Goal: Register for event/course

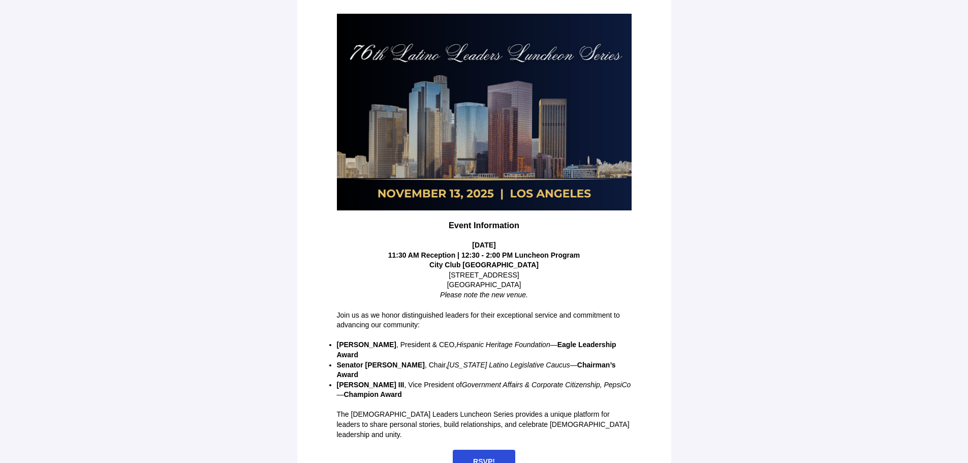
scroll to position [127, 0]
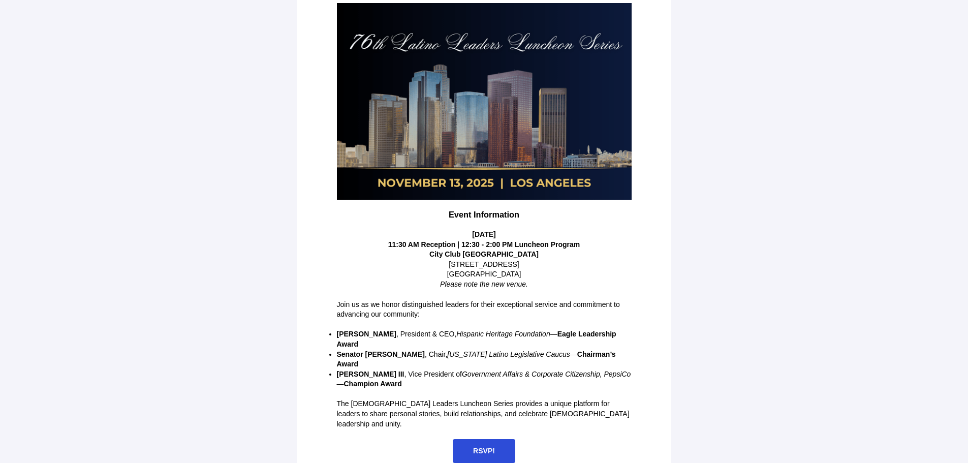
click at [492, 447] on span "RSVP!" at bounding box center [484, 451] width 22 height 8
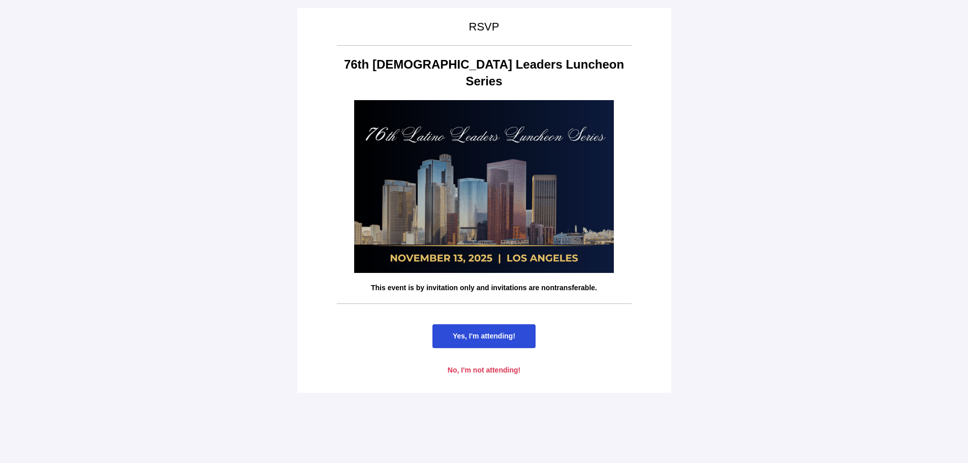
click at [489, 332] on span "Yes, I'm attending!" at bounding box center [484, 336] width 63 height 8
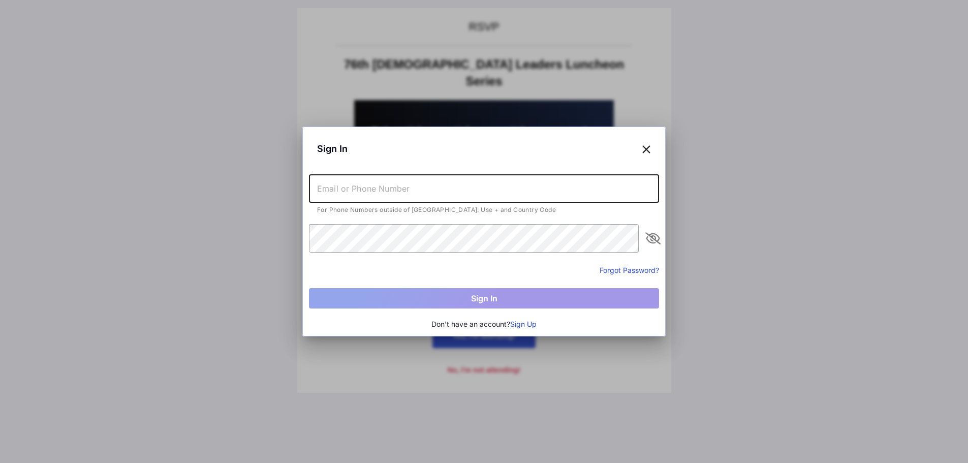
click at [443, 194] on input "text" at bounding box center [484, 188] width 350 height 28
type input "[PERSON_NAME][EMAIL_ADDRESS][DOMAIN_NAME]"
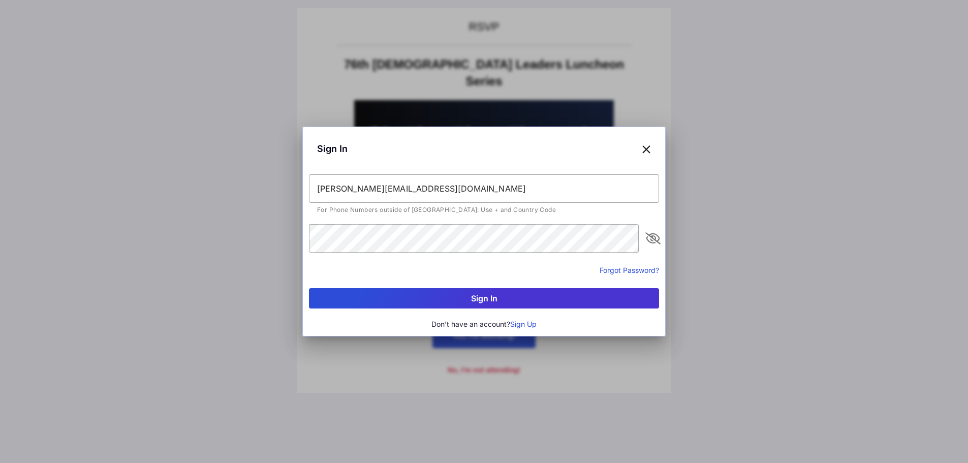
click at [653, 237] on icon "appended action" at bounding box center [653, 238] width 12 height 12
click at [468, 298] on button "Sign In" at bounding box center [484, 298] width 350 height 20
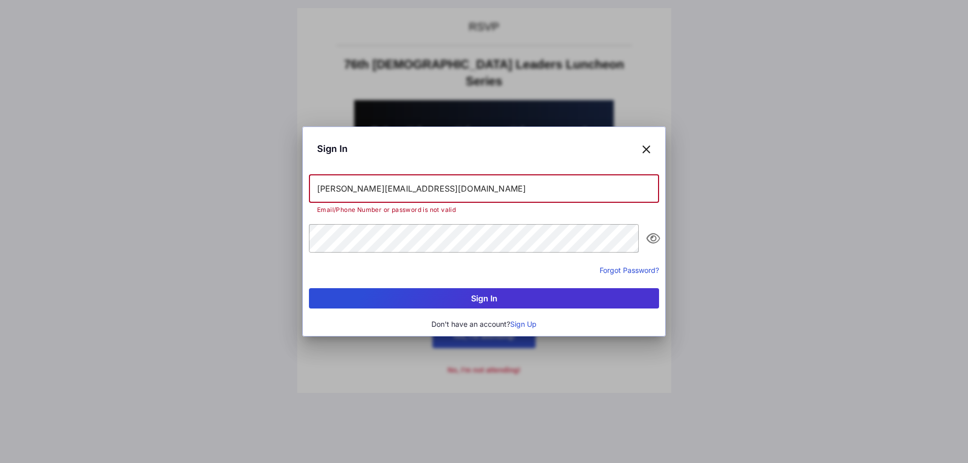
click at [443, 190] on input "[PERSON_NAME][EMAIL_ADDRESS][DOMAIN_NAME]" at bounding box center [484, 188] width 350 height 28
type input "[PHONE_NUMBER]"
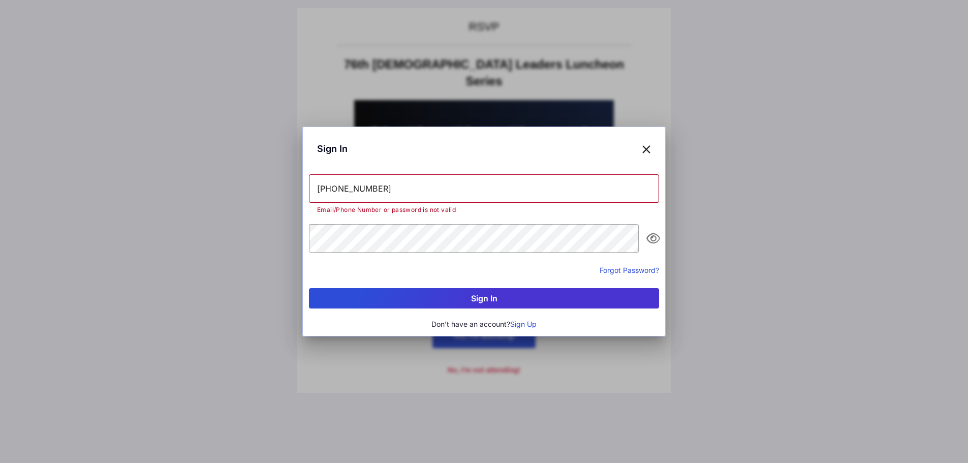
click at [500, 290] on button "Sign In" at bounding box center [484, 298] width 350 height 20
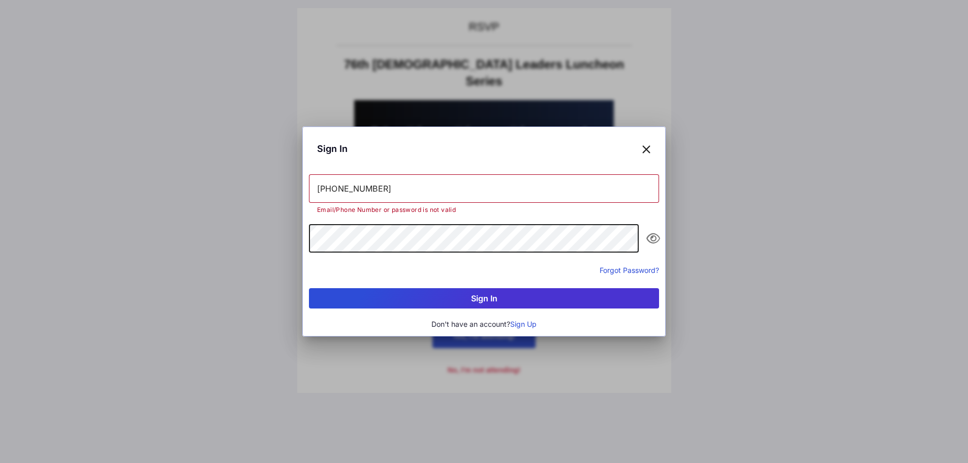
click at [309, 288] on button "Sign In" at bounding box center [484, 298] width 350 height 20
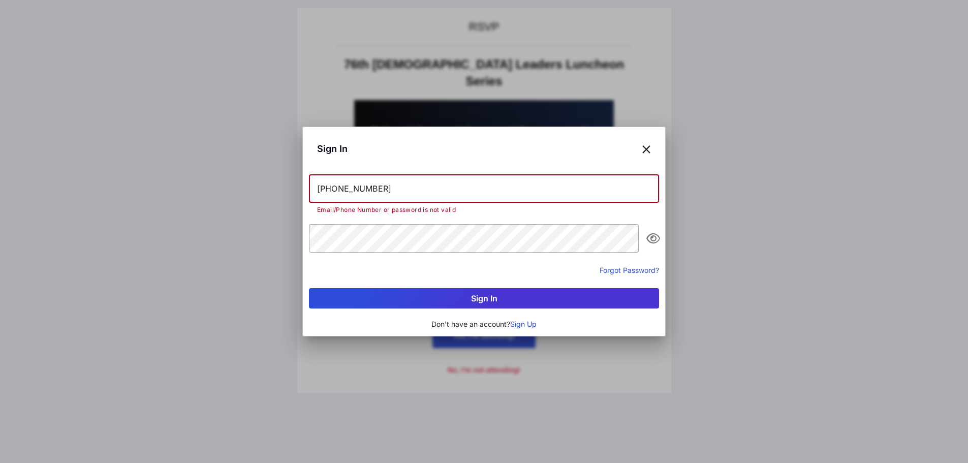
drag, startPoint x: 391, startPoint y: 185, endPoint x: 294, endPoint y: 185, distance: 96.6
click at [294, 185] on div "Sign In +14249013950 Email/Phone Number or password is not valid Forgot Passwor…" at bounding box center [484, 231] width 968 height 463
type input "[PERSON_NAME][EMAIL_ADDRESS][DOMAIN_NAME]"
click at [427, 297] on button "Sign In" at bounding box center [484, 298] width 350 height 20
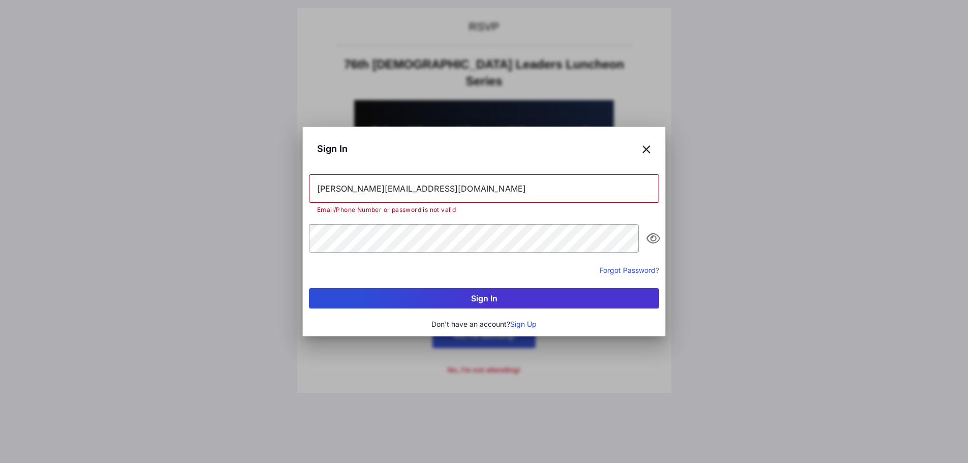
click at [645, 147] on icon at bounding box center [646, 148] width 9 height 15
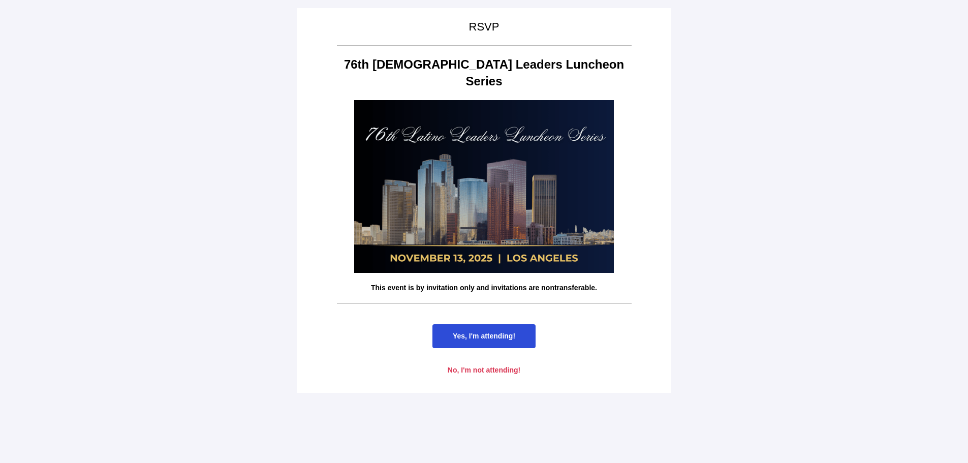
click at [484, 332] on span "Yes, I'm attending!" at bounding box center [484, 336] width 63 height 8
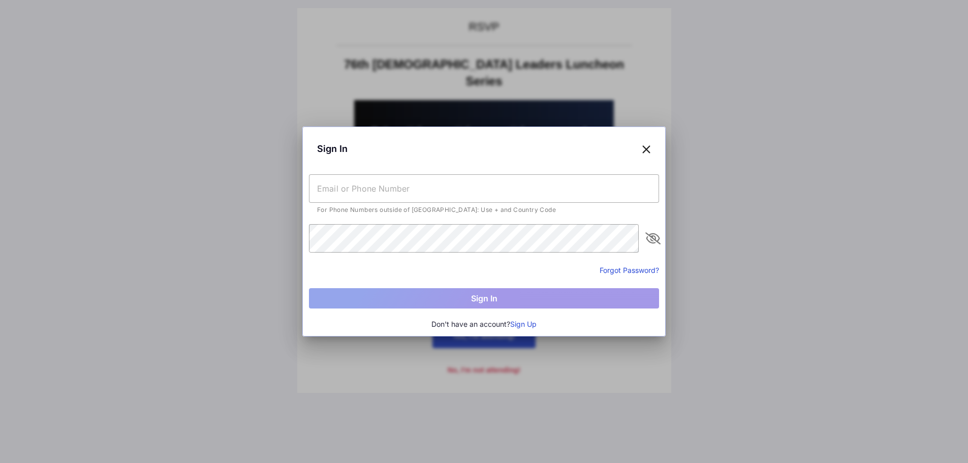
click at [523, 324] on button "Sign Up" at bounding box center [523, 324] width 26 height 11
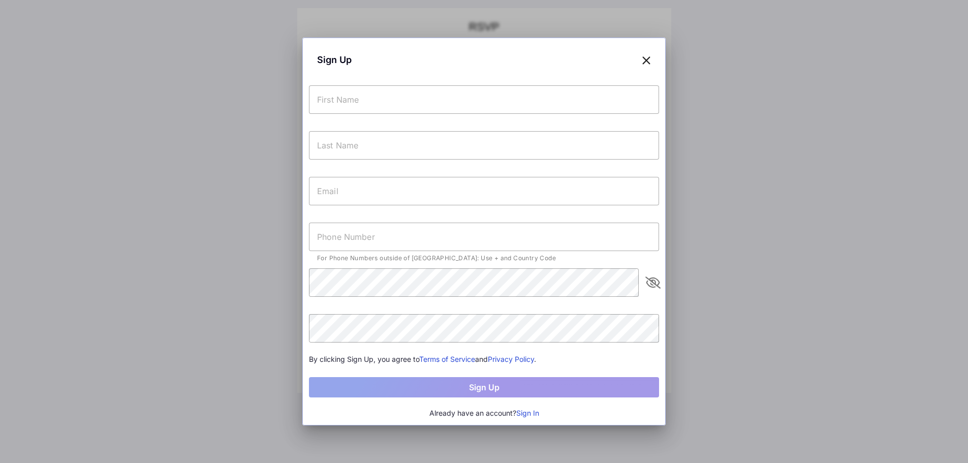
click at [419, 97] on input "text" at bounding box center [484, 99] width 350 height 28
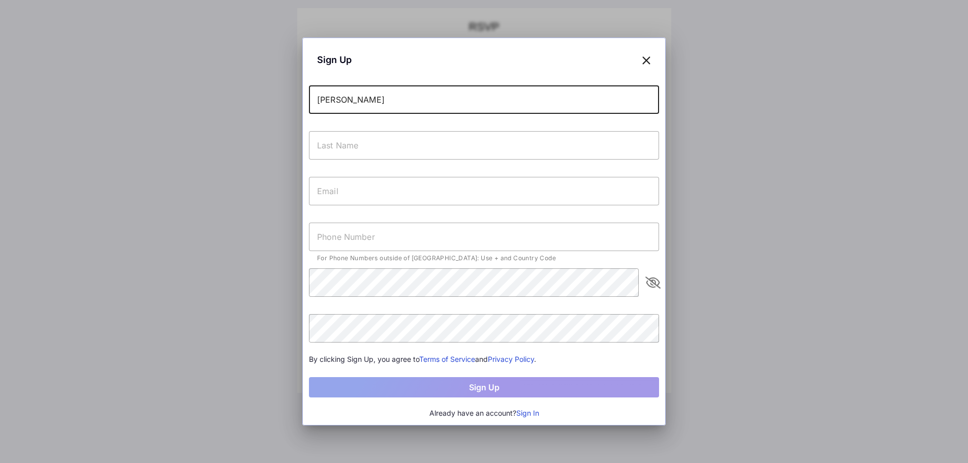
type input "[PERSON_NAME]"
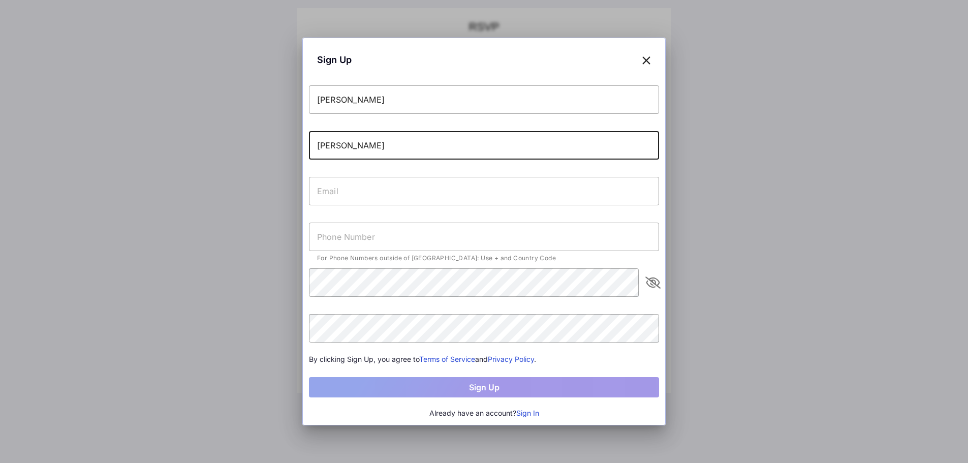
type input "[PERSON_NAME]"
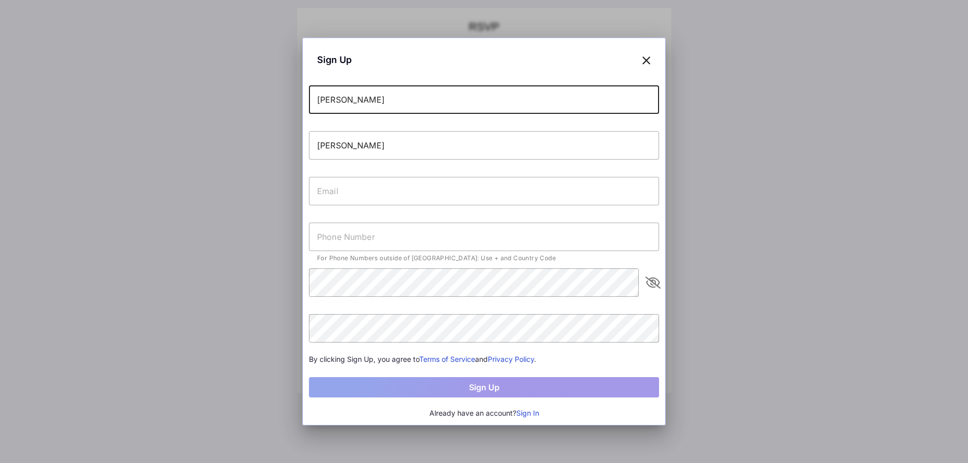
type input "[PERSON_NAME]"
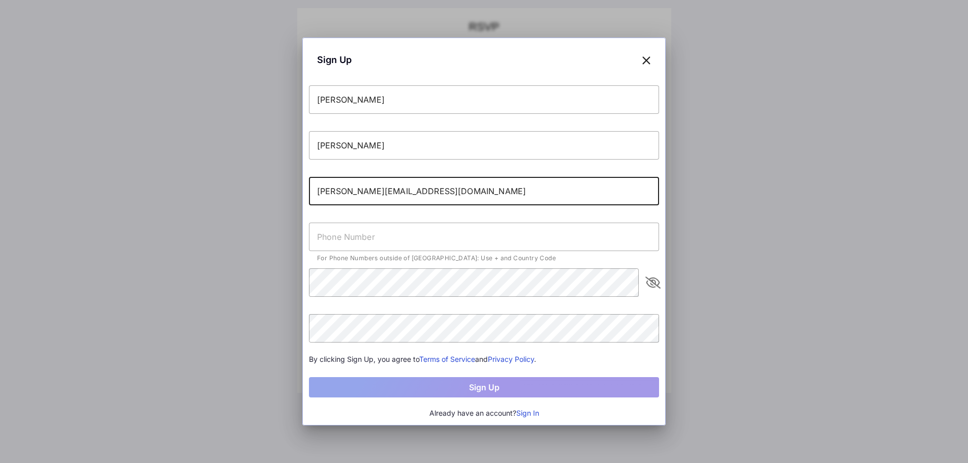
type input "[PERSON_NAME][EMAIL_ADDRESS][DOMAIN_NAME]"
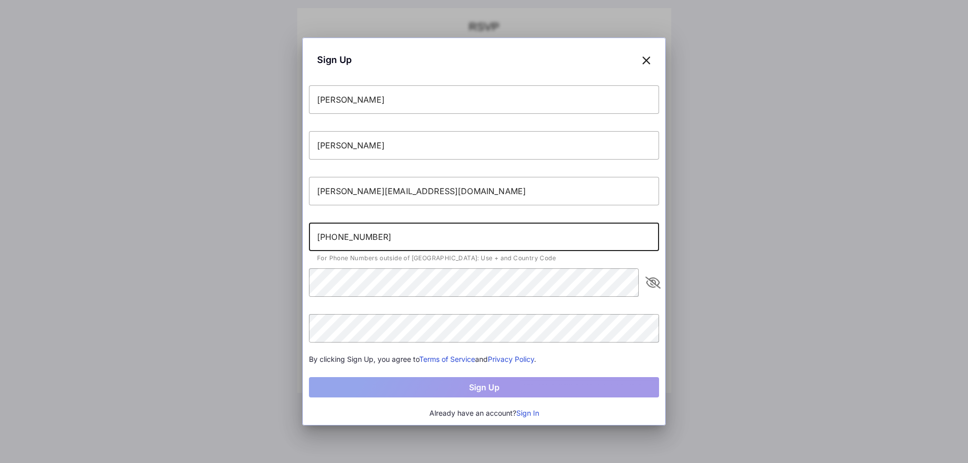
type input "[PHONE_NUMBER]"
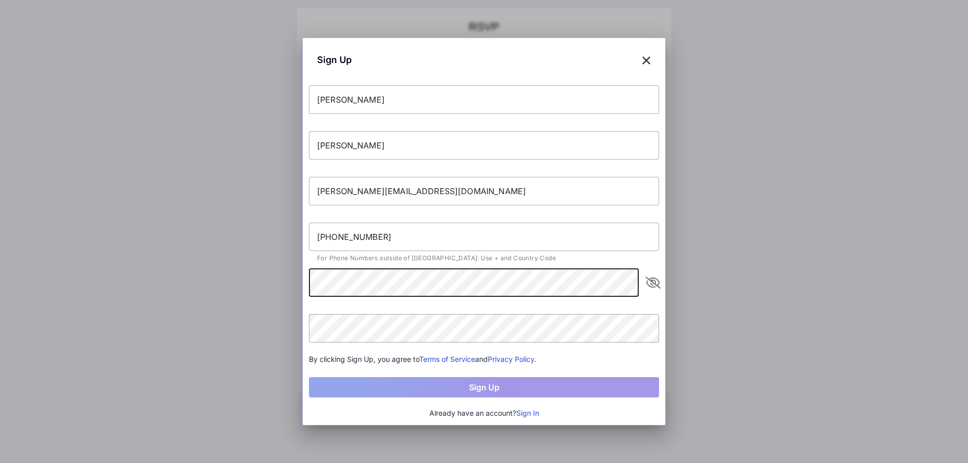
click at [656, 281] on icon "appended action" at bounding box center [653, 283] width 12 height 12
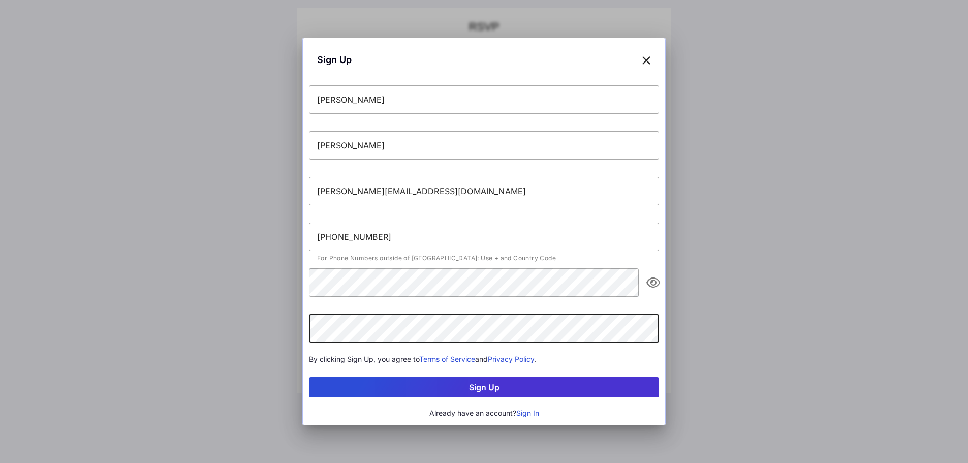
click at [536, 391] on button "Sign Up" at bounding box center [484, 387] width 350 height 20
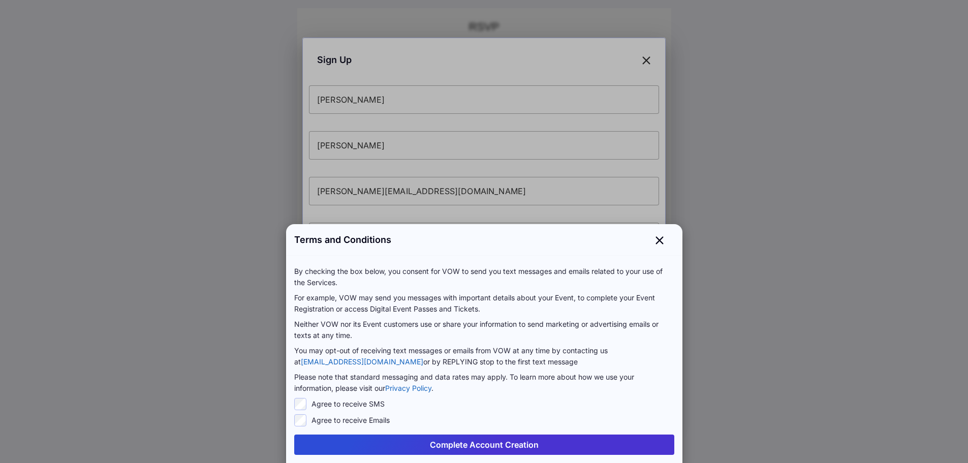
click at [518, 442] on button "Complete Account Creation" at bounding box center [484, 445] width 380 height 20
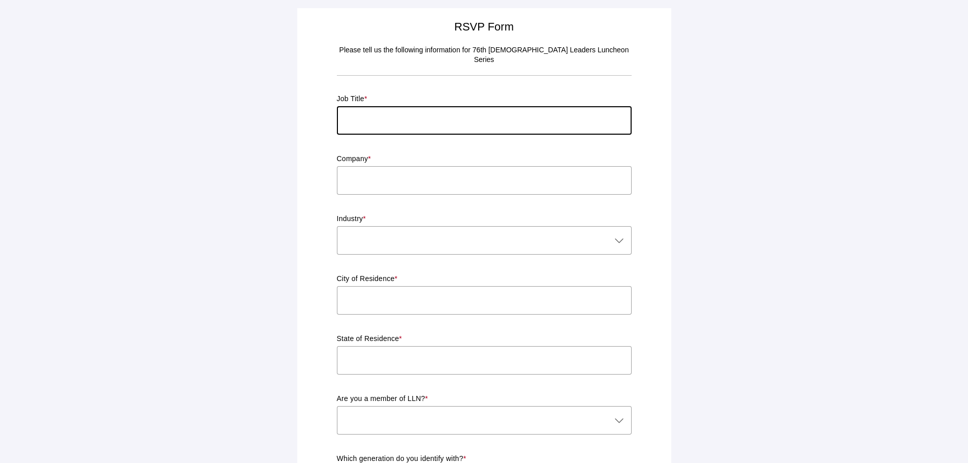
click at [416, 111] on input "text" at bounding box center [484, 120] width 295 height 28
type input "CEO"
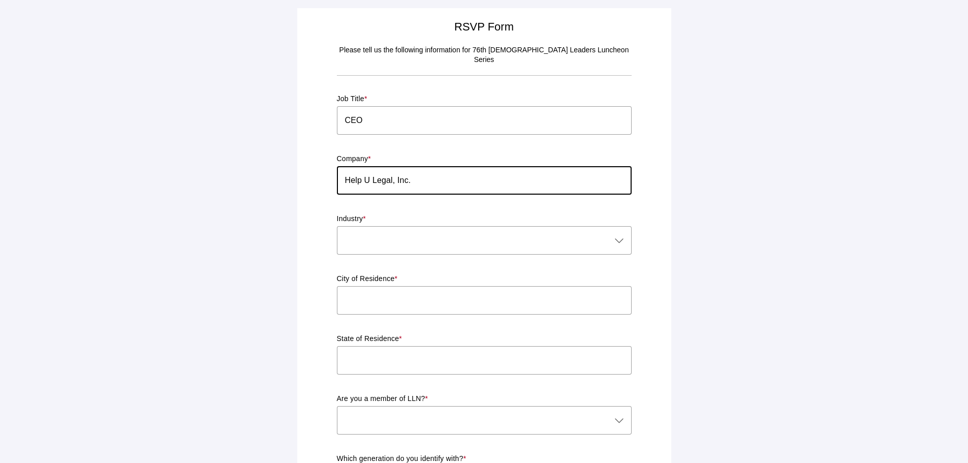
type input "Help U Legal, Inc."
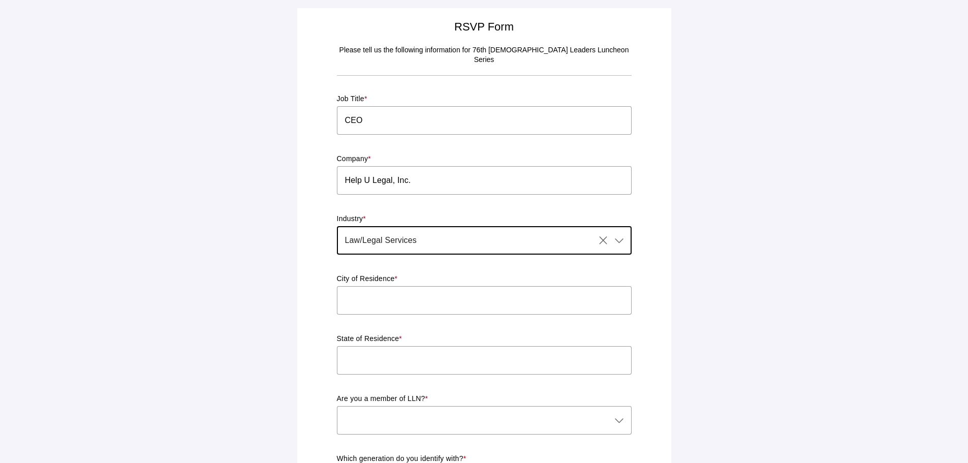
type input "Law/Legal Services"
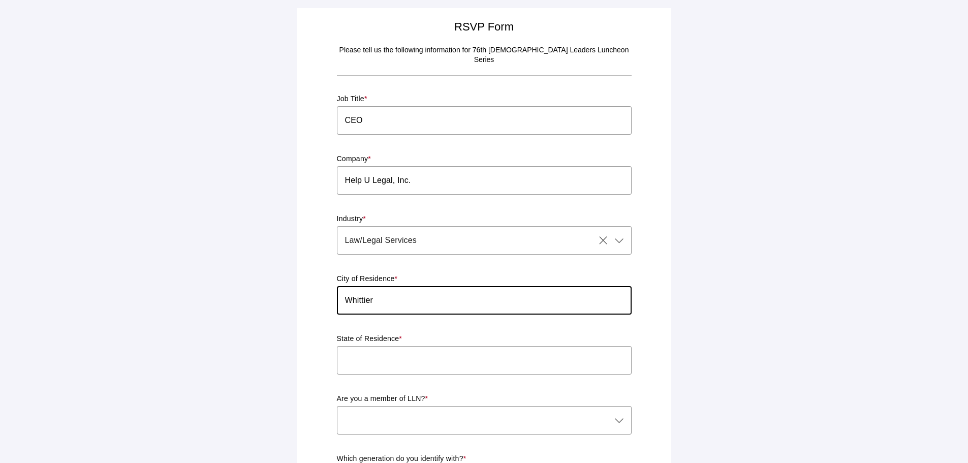
type input "Whittier"
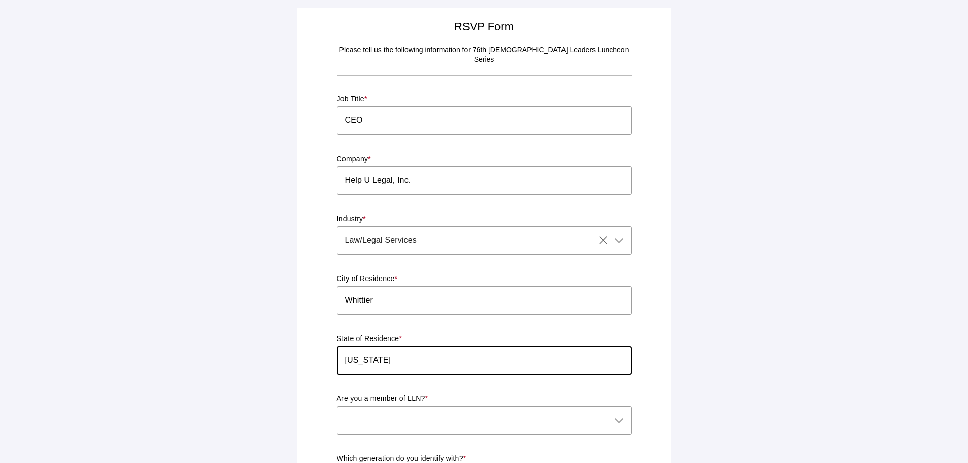
type input "[US_STATE]"
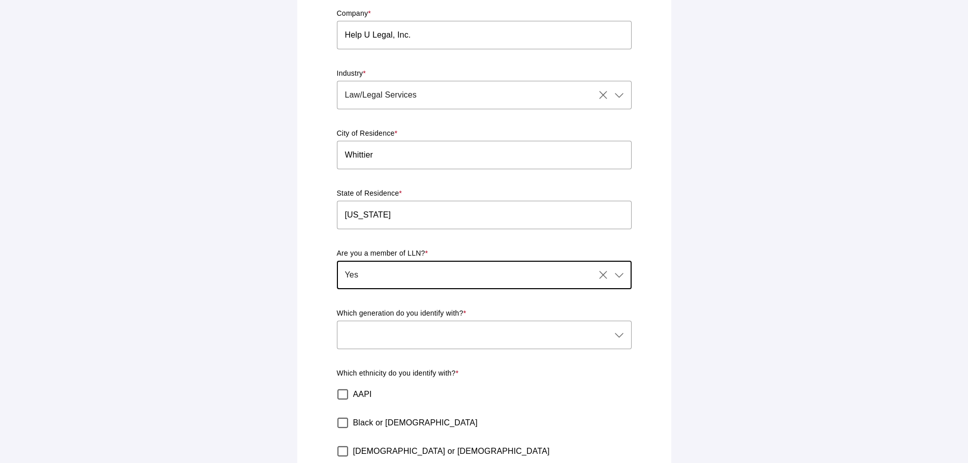
scroll to position [203, 0]
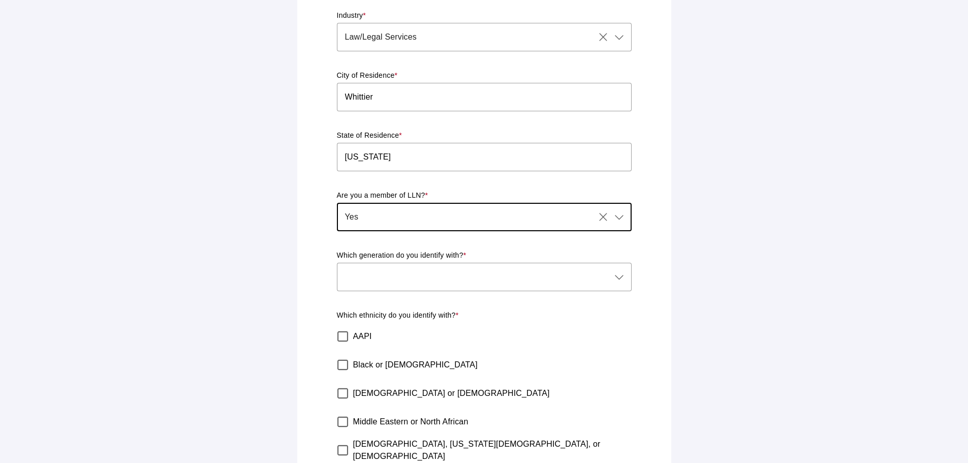
type input "Yes"
click at [397, 269] on div at bounding box center [474, 277] width 275 height 28
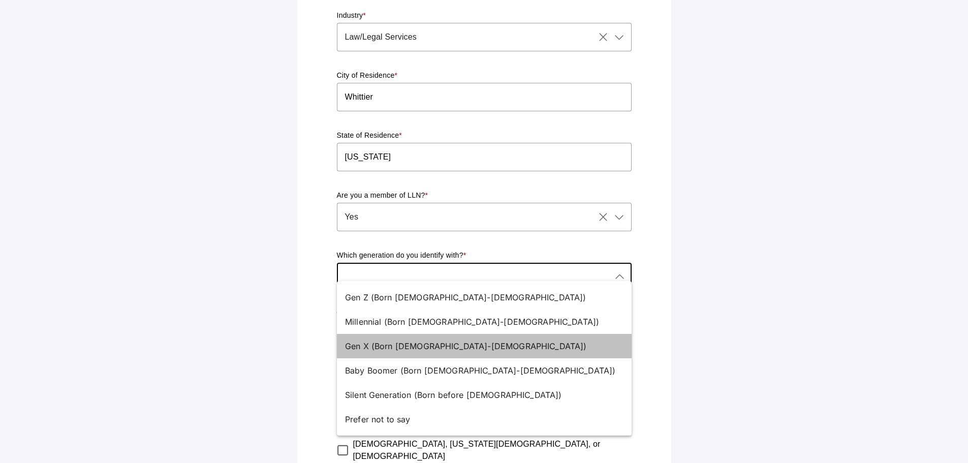
click at [358, 349] on div "Gen X (Born [DEMOGRAPHIC_DATA]-[DEMOGRAPHIC_DATA])" at bounding box center [480, 346] width 270 height 12
type input "Gen X (Born [DEMOGRAPHIC_DATA]-[DEMOGRAPHIC_DATA])"
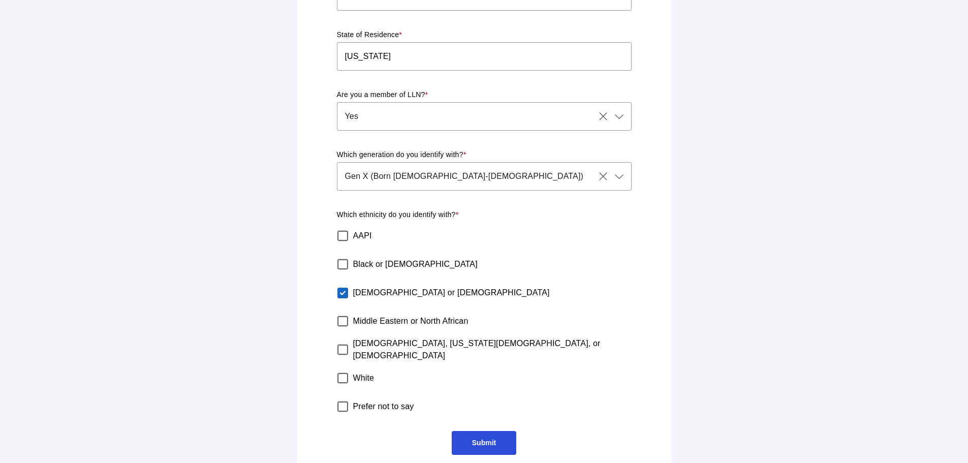
scroll to position [306, 0]
click at [511, 430] on span "Submit" at bounding box center [484, 442] width 65 height 24
